Goal: Book appointment/travel/reservation

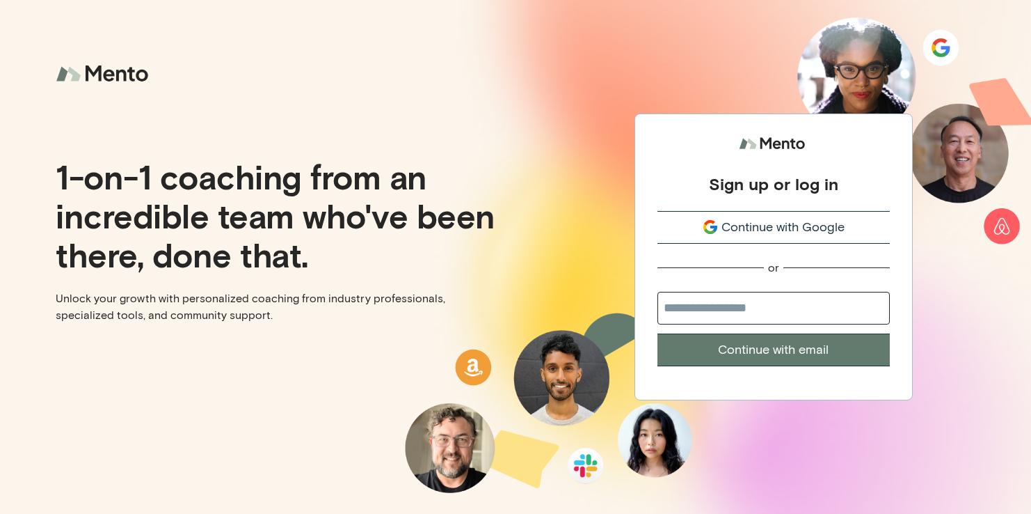
click at [841, 228] on span "Continue with Google" at bounding box center [783, 227] width 123 height 19
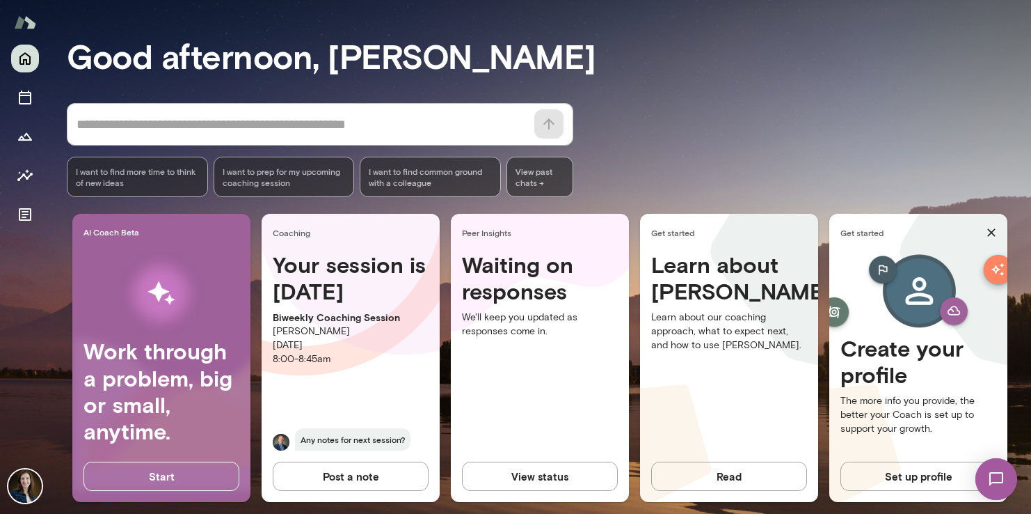
scroll to position [113, 0]
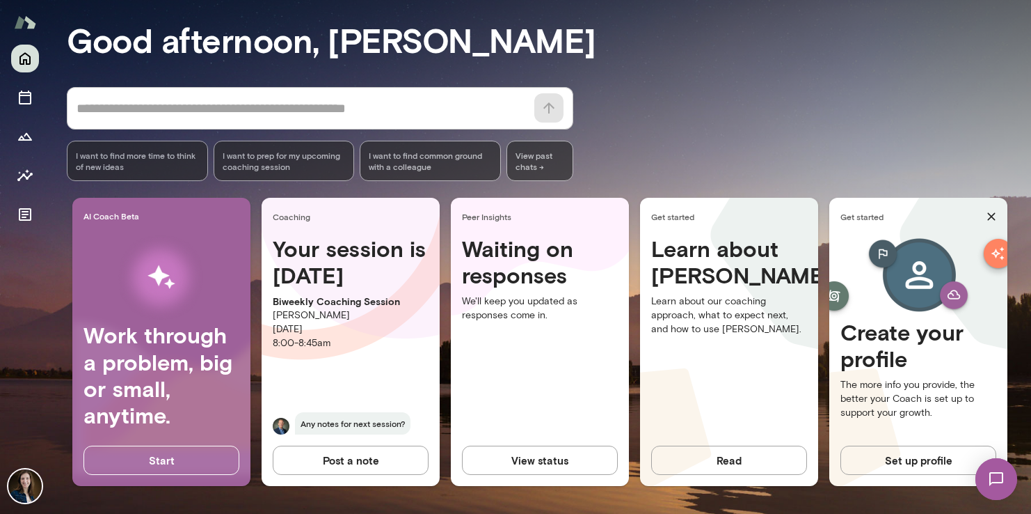
click at [317, 319] on p "Michael Alden" at bounding box center [351, 315] width 156 height 14
click at [26, 103] on icon "Sessions" at bounding box center [25, 97] width 13 height 14
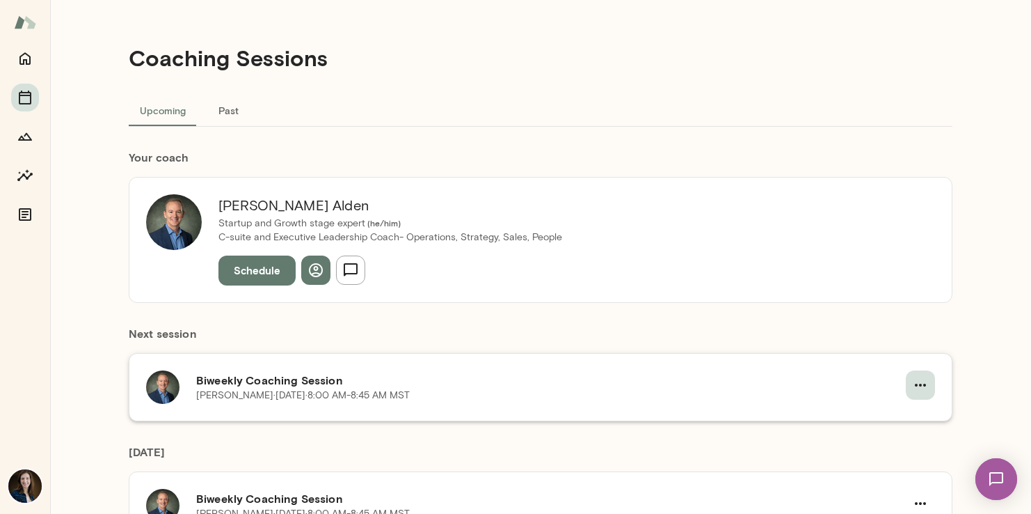
click at [923, 386] on icon "button" at bounding box center [920, 384] width 17 height 17
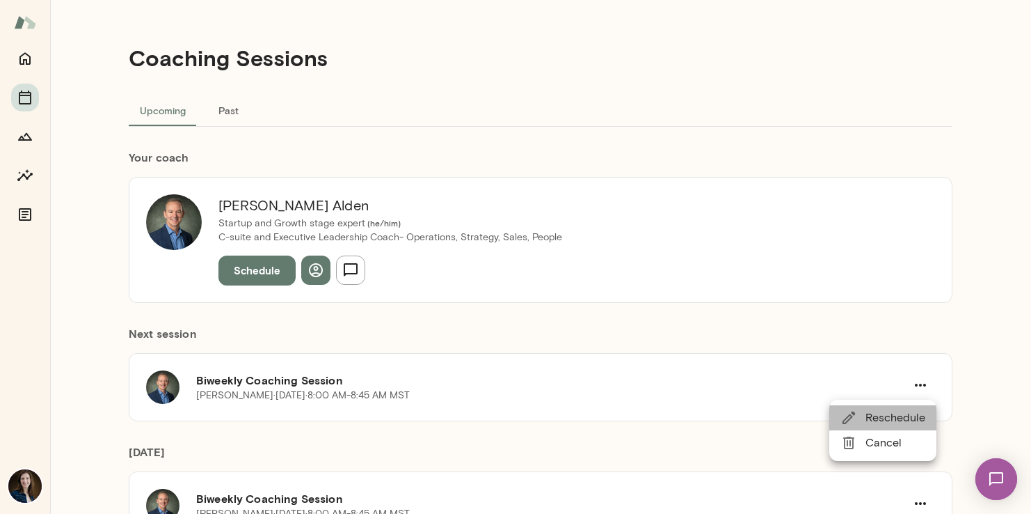
click at [916, 409] on span "Reschedule" at bounding box center [896, 417] width 60 height 17
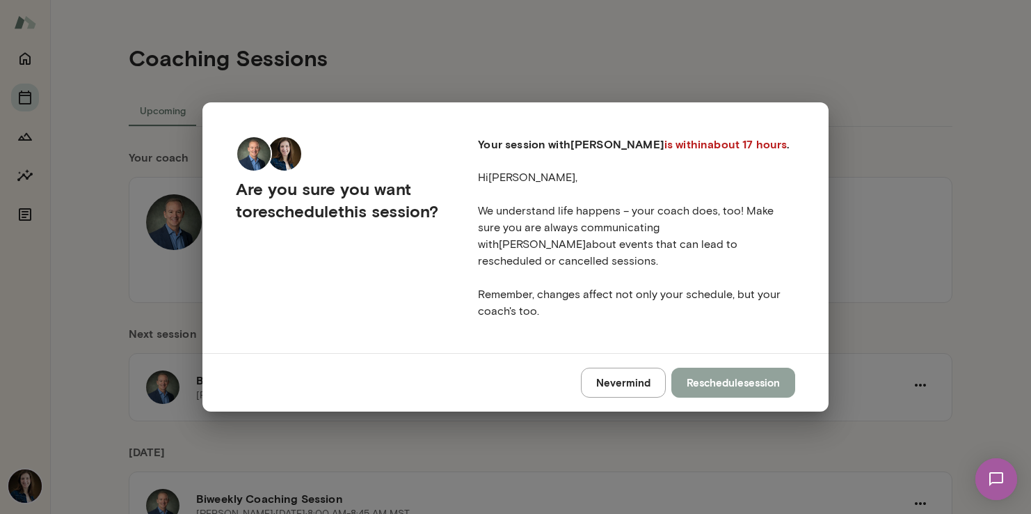
click at [740, 379] on button "Reschedule session" at bounding box center [734, 381] width 124 height 29
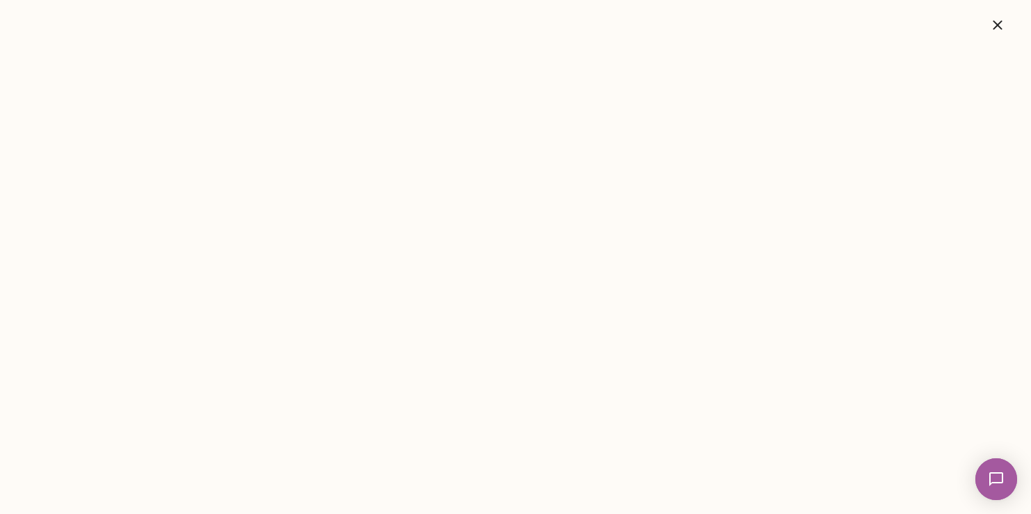
click at [1001, 31] on icon "button" at bounding box center [998, 25] width 17 height 17
